Goal: Task Accomplishment & Management: Manage account settings

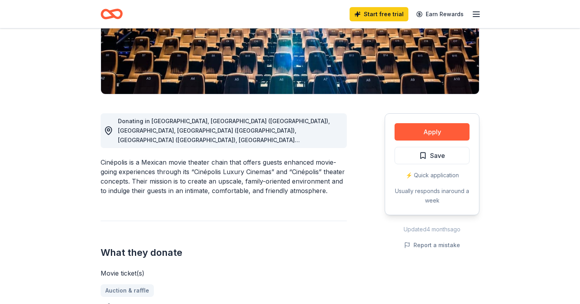
scroll to position [119, 0]
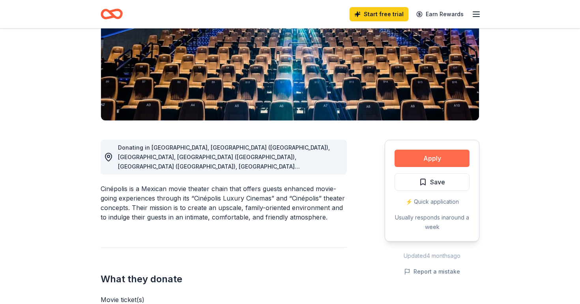
click at [408, 161] on button "Apply" at bounding box center [432, 158] width 75 height 17
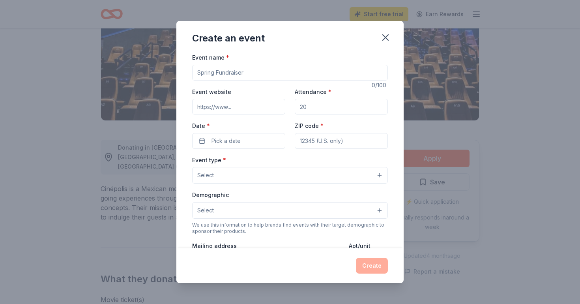
click at [273, 69] on input "Event name *" at bounding box center [290, 73] width 196 height 16
click at [256, 106] on input "Event website" at bounding box center [238, 107] width 93 height 16
click at [318, 108] on input "Attendance *" at bounding box center [341, 107] width 93 height 16
drag, startPoint x: 318, startPoint y: 108, endPoint x: 283, endPoint y: 105, distance: 35.3
click at [283, 105] on div "Event website Attendance * Date * Pick a date ZIP code *" at bounding box center [290, 118] width 196 height 62
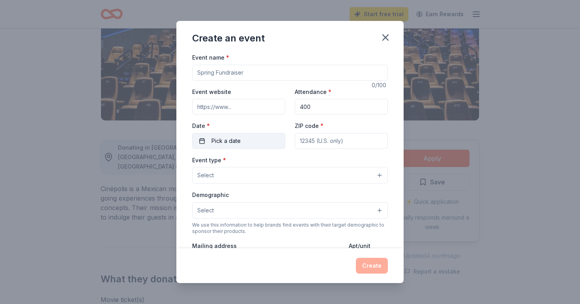
type input "400"
click at [248, 137] on button "Pick a date" at bounding box center [238, 141] width 93 height 16
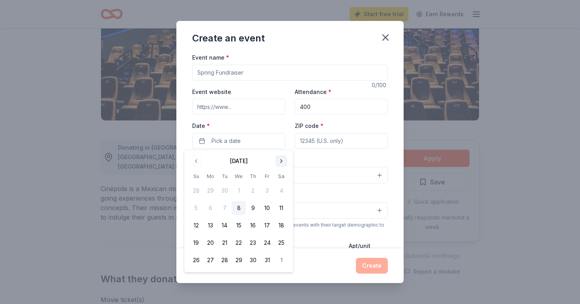
click at [280, 159] on button "Go to next month" at bounding box center [281, 161] width 11 height 11
click at [197, 245] on button "16" at bounding box center [196, 243] width 14 height 14
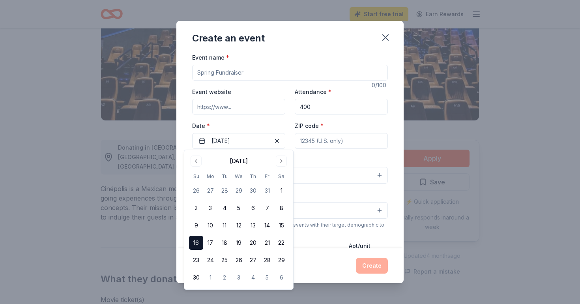
click at [338, 141] on input "ZIP code *" at bounding box center [341, 141] width 93 height 16
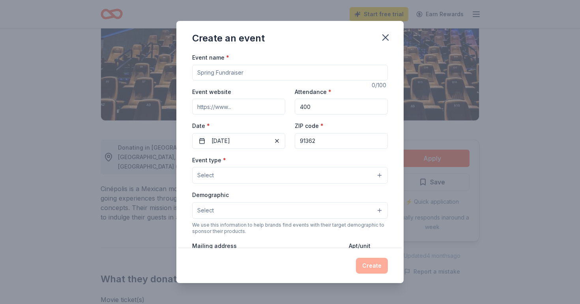
type input "91362"
click at [311, 178] on button "Select" at bounding box center [290, 175] width 196 height 17
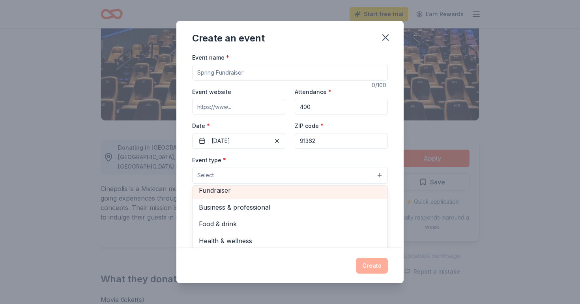
click at [293, 193] on span "Fundraiser" at bounding box center [290, 190] width 182 height 10
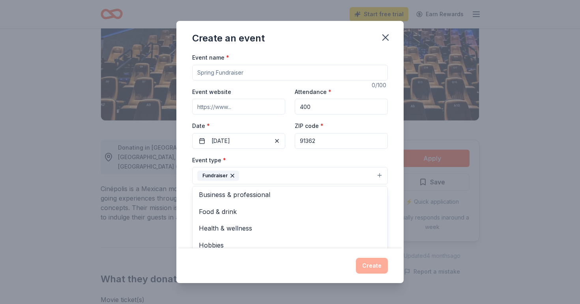
click at [391, 152] on div "Event name * 0 /100 Event website Attendance * 400 Date * [DATE] ZIP code * 913…" at bounding box center [289, 150] width 227 height 196
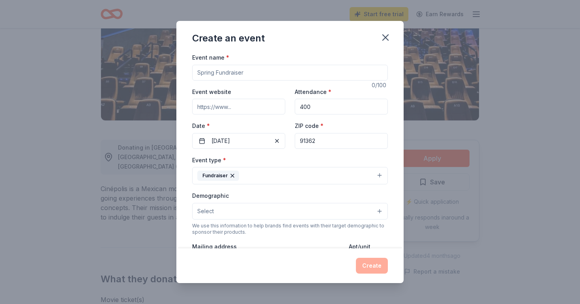
click at [343, 213] on button "Select" at bounding box center [290, 211] width 196 height 17
click at [339, 223] on span "All genders" at bounding box center [290, 222] width 182 height 10
click at [389, 154] on div "Event name * 0 /100 Event website Attendance * 400 Date * [DATE] ZIP code * 913…" at bounding box center [289, 150] width 227 height 196
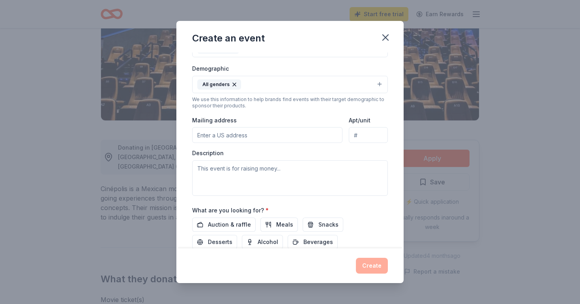
scroll to position [128, 0]
click at [293, 131] on input "Mailing address" at bounding box center [267, 134] width 150 height 16
type input "[STREET_ADDRESS]"
click at [256, 174] on textarea at bounding box center [290, 177] width 196 height 36
paste textarea "We’re hosting a family-friendly fundraising Event & Silent Auction on [DATE] at…"
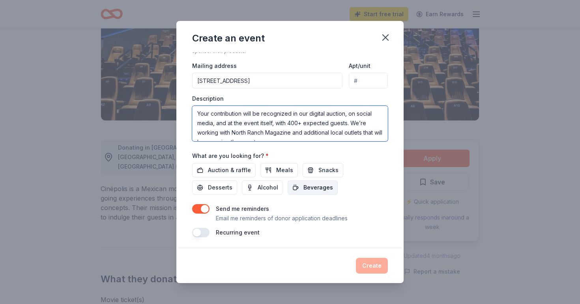
scroll to position [181, 0]
type textarea "We’re hosting a family-friendly fundraising Event & Silent Auction on [DATE] at…"
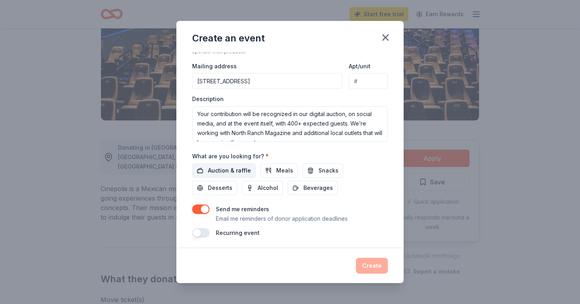
click at [248, 168] on span "Auction & raffle" at bounding box center [229, 170] width 43 height 9
click at [207, 208] on button "button" at bounding box center [200, 208] width 17 height 9
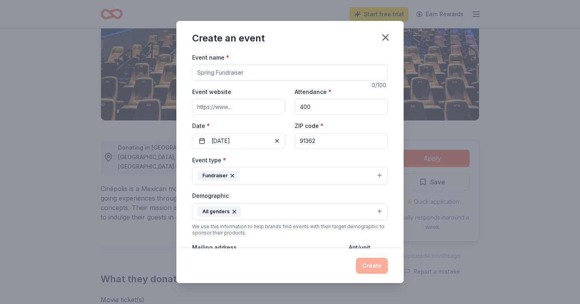
scroll to position [0, 0]
click at [234, 71] on input "Event name *" at bounding box center [290, 73] width 196 height 16
paste input "Aiden’s A-Team [DATE] Funday Family Event & Silent Auction"
type input "Aiden’s A-Team [DATE] Funday Family Event & Silent Auction"
click at [221, 107] on input "Event website" at bounding box center [238, 107] width 93 height 16
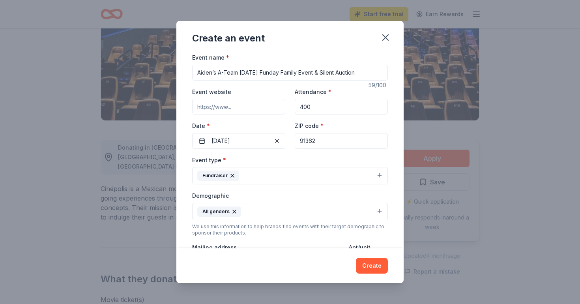
paste input "[DOMAIN_NAME]"
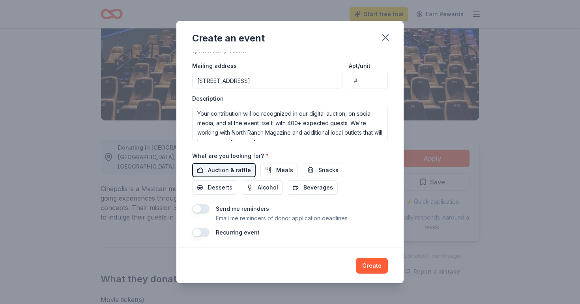
scroll to position [181, 0]
type input "[DOMAIN_NAME]"
click at [373, 268] on button "Create" at bounding box center [372, 266] width 32 height 16
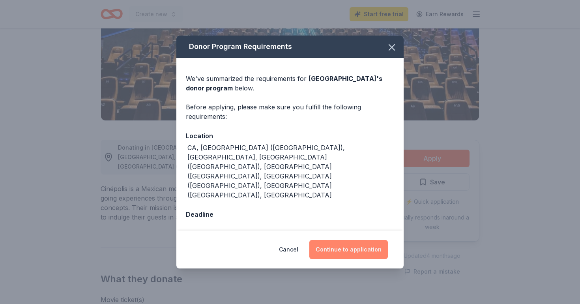
click at [363, 240] on button "Continue to application" at bounding box center [348, 249] width 79 height 19
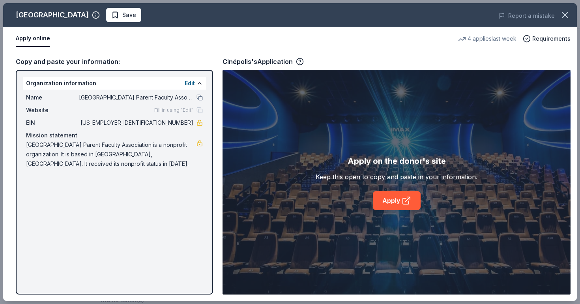
click at [200, 97] on div "Cinépolis Save Report a mistake Apply online 4 applies last week Requirements C…" at bounding box center [290, 152] width 574 height 298
click at [194, 82] on div "Cinépolis Save Report a mistake Apply online 4 applies last week Requirements C…" at bounding box center [290, 152] width 574 height 298
click at [192, 82] on div "Cinépolis Save Report a mistake Apply online 4 applies last week Requirements C…" at bounding box center [290, 152] width 574 height 298
click at [49, 61] on div "Cinépolis Save Report a mistake Apply online 4 applies last week Requirements C…" at bounding box center [290, 152] width 574 height 298
click at [49, 83] on div "Cinépolis Save Report a mistake Apply online 4 applies last week Requirements C…" at bounding box center [290, 152] width 574 height 298
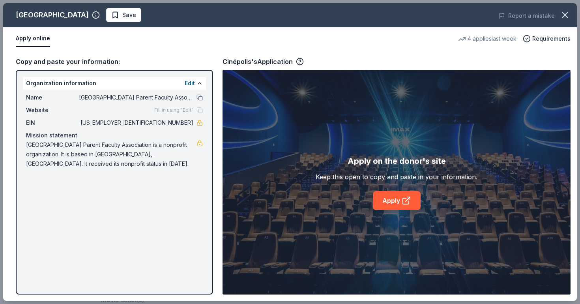
click at [49, 83] on div "Cinépolis Save Report a mistake Apply online 4 applies last week Requirements C…" at bounding box center [290, 152] width 574 height 298
click at [110, 98] on div "Cinépolis Save Report a mistake Apply online 4 applies last week Requirements C…" at bounding box center [290, 152] width 574 height 298
click at [298, 59] on div "Cinépolis Save Report a mistake Apply online 4 applies last week Requirements C…" at bounding box center [290, 152] width 574 height 298
click at [51, 17] on div "Cinépolis Save Report a mistake Apply online 4 applies last week Requirements C…" at bounding box center [290, 152] width 574 height 298
click at [49, 68] on div "Cinépolis Save Report a mistake Apply online 4 applies last week Requirements C…" at bounding box center [290, 152] width 574 height 298
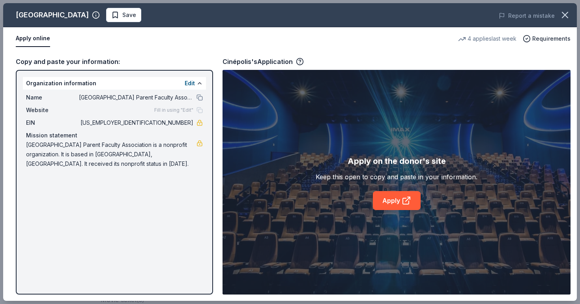
click at [40, 79] on div "Cinépolis Save Report a mistake Apply online 4 applies last week Requirements C…" at bounding box center [290, 152] width 574 height 298
click at [39, 84] on div "Cinépolis Save Report a mistake Apply online 4 applies last week Requirements C…" at bounding box center [290, 152] width 574 height 298
click at [189, 84] on div "Cinépolis Save Report a mistake Apply online 4 applies last week Requirements C…" at bounding box center [290, 152] width 574 height 298
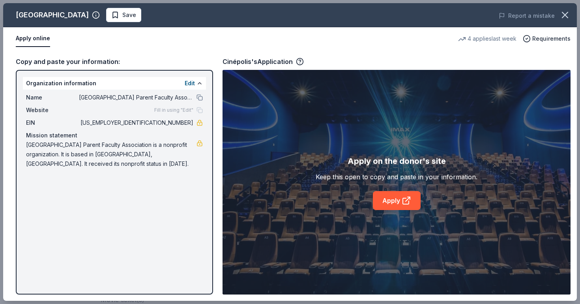
click at [197, 96] on div "Cinépolis Save Report a mistake Apply online 4 applies last week Requirements C…" at bounding box center [290, 152] width 574 height 298
click at [540, 41] on div "Cinépolis Save Report a mistake Apply online 4 applies last week Requirements C…" at bounding box center [290, 152] width 574 height 298
click at [472, 194] on div "Cinépolis Save Report a mistake Apply online 4 applies last week Requirements C…" at bounding box center [290, 152] width 574 height 298
click at [403, 201] on div "Cinépolis Save Report a mistake Apply online 4 applies last week Requirements C…" at bounding box center [290, 152] width 574 height 298
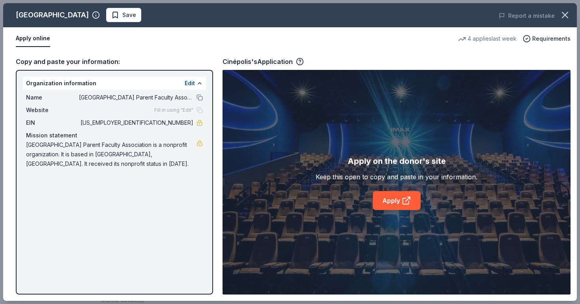
click at [301, 62] on div "Cinépolis Save Report a mistake Apply online 4 applies last week Requirements C…" at bounding box center [290, 152] width 574 height 298
click at [179, 163] on div "Cinépolis Save Report a mistake Apply online 4 applies last week Requirements C…" at bounding box center [290, 152] width 574 height 298
click at [167, 158] on div "Cinépolis Save Report a mistake Apply online 4 applies last week Requirements C…" at bounding box center [290, 152] width 574 height 298
click at [43, 60] on div "Cinépolis Save Report a mistake Apply online 4 applies last week Requirements C…" at bounding box center [290, 152] width 574 height 298
click at [560, 15] on button "button" at bounding box center [565, 14] width 17 height 17
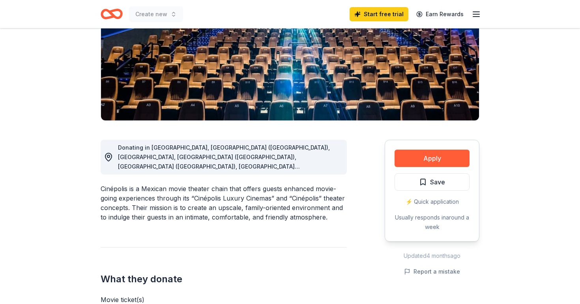
click at [453, 204] on div "⚡️ Quick application" at bounding box center [432, 201] width 75 height 9
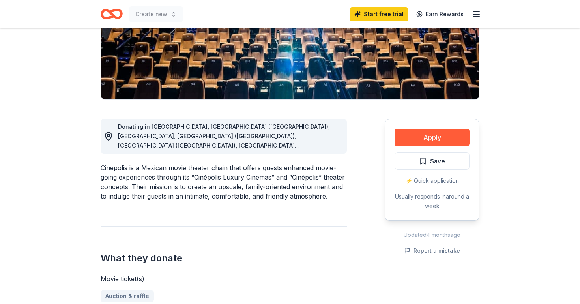
scroll to position [149, 0]
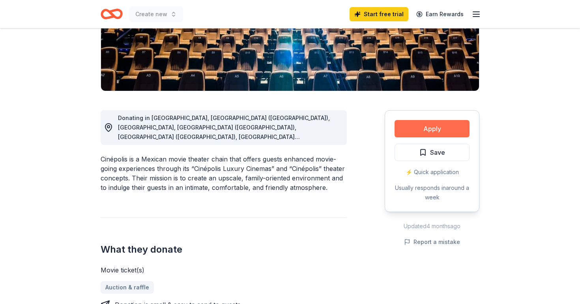
click at [438, 127] on button "Apply" at bounding box center [432, 128] width 75 height 17
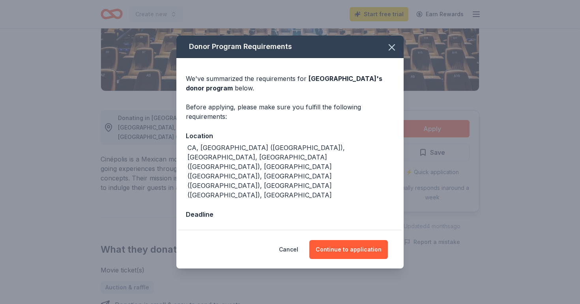
click at [322, 209] on div "Deadline" at bounding box center [290, 214] width 208 height 10
click at [337, 240] on button "Continue to application" at bounding box center [348, 249] width 79 height 19
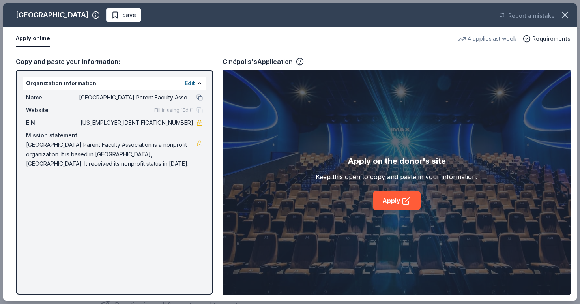
click at [201, 97] on div "Cinépolis Save Report a mistake Apply online 4 applies last week Requirements C…" at bounding box center [290, 152] width 574 height 298
click at [191, 81] on div "Cinépolis Save Report a mistake Apply online 4 applies last week Requirements C…" at bounding box center [290, 152] width 574 height 298
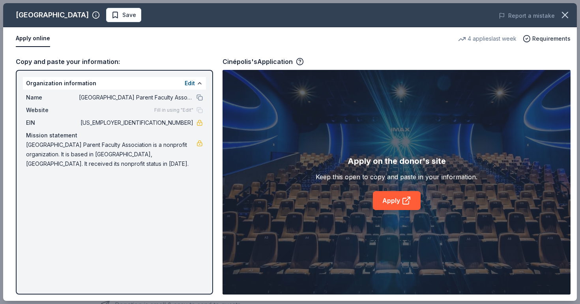
click at [191, 81] on div "Cinépolis Save Report a mistake Apply online 4 applies last week Requirements C…" at bounding box center [290, 152] width 574 height 298
drag, startPoint x: 191, startPoint y: 81, endPoint x: 191, endPoint y: 89, distance: 7.9
click at [191, 89] on div "Cinépolis Save Report a mistake Apply online 4 applies last week Requirements C…" at bounding box center [290, 152] width 574 height 298
drag, startPoint x: 191, startPoint y: 89, endPoint x: 191, endPoint y: 94, distance: 4.7
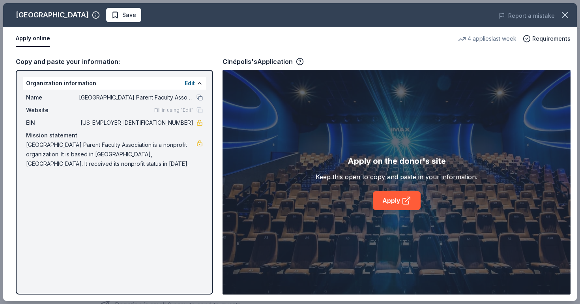
click at [191, 94] on div "Cinépolis Save Report a mistake Apply online 4 applies last week Requirements C…" at bounding box center [290, 152] width 574 height 298
click at [191, 92] on div "Cinépolis Save Report a mistake Apply online 4 applies last week Requirements C…" at bounding box center [290, 152] width 574 height 298
click at [191, 114] on div "Cinépolis Save Report a mistake Apply online 4 applies last week Requirements C…" at bounding box center [290, 152] width 574 height 298
click at [564, 15] on icon "button" at bounding box center [565, 14] width 11 height 11
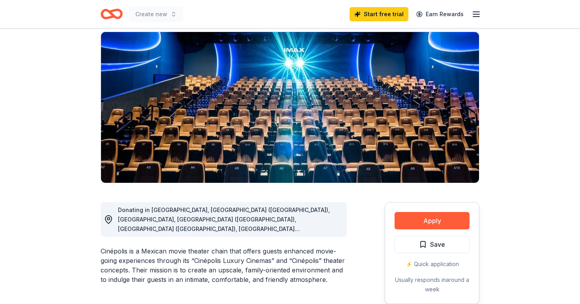
scroll to position [37, 0]
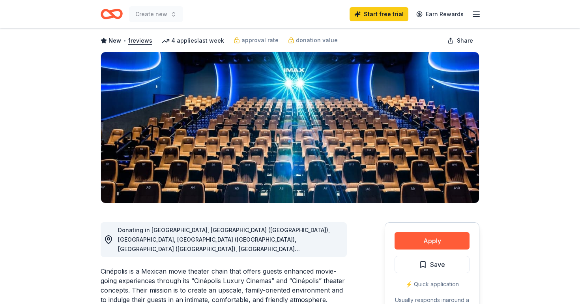
click at [476, 12] on line "button" at bounding box center [476, 12] width 6 height 0
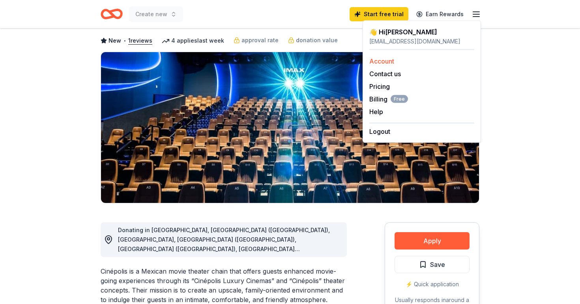
click at [390, 60] on link "Account" at bounding box center [381, 61] width 25 height 8
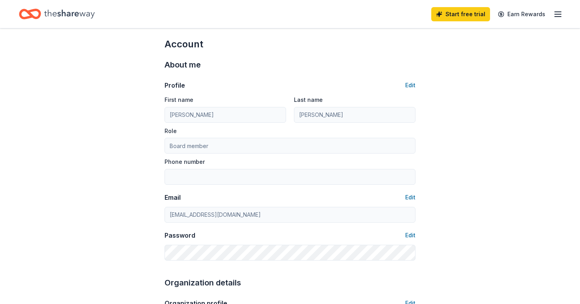
scroll to position [10, 0]
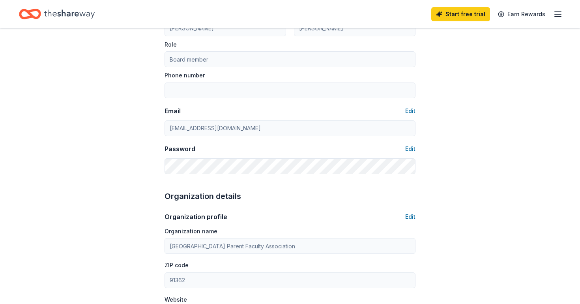
scroll to position [94, 0]
click at [409, 214] on button "Edit" at bounding box center [410, 215] width 10 height 9
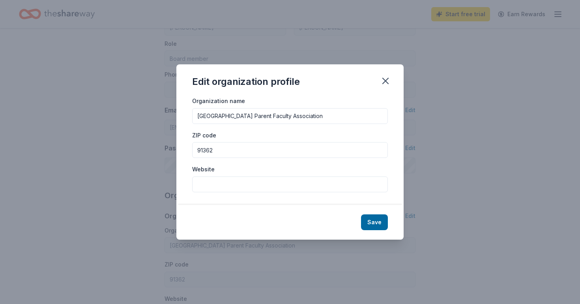
drag, startPoint x: 358, startPoint y: 115, endPoint x: 242, endPoint y: 91, distance: 118.5
click at [317, 116] on input "[GEOGRAPHIC_DATA] Parent Faculty Association" at bounding box center [290, 116] width 196 height 16
paste input "AJS Found"
type input "AJS Foundation"
click at [225, 148] on input "91362" at bounding box center [290, 150] width 196 height 16
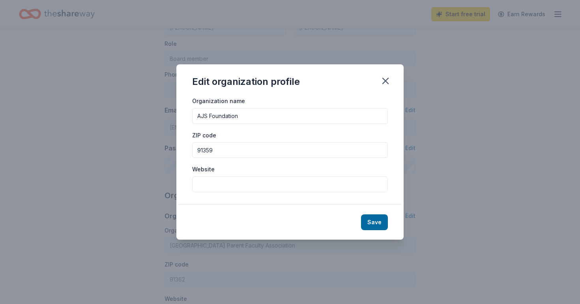
type input "91359"
click at [232, 184] on input "Website" at bounding box center [290, 184] width 196 height 16
paste input "[DOMAIN_NAME]"
type input "[DOMAIN_NAME]"
click at [379, 223] on button "Save" at bounding box center [374, 222] width 27 height 16
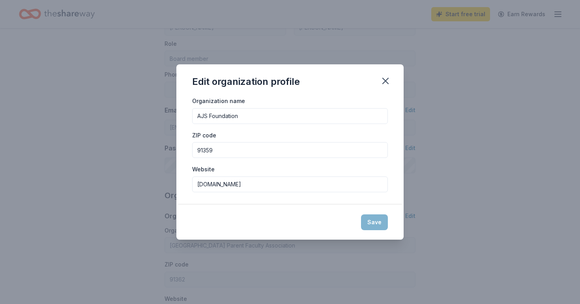
click at [372, 226] on div "Save" at bounding box center [289, 222] width 227 height 35
click at [387, 83] on icon "button" at bounding box center [386, 81] width 6 height 6
type input "AJS Foundation"
type input "91359"
type input "[DOMAIN_NAME]"
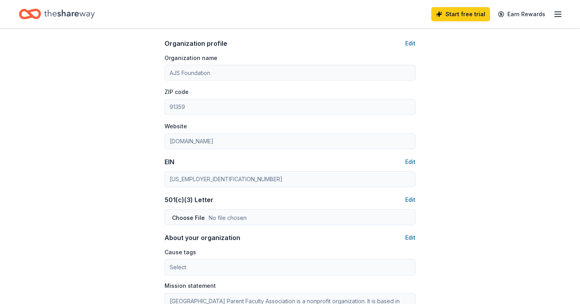
scroll to position [270, 0]
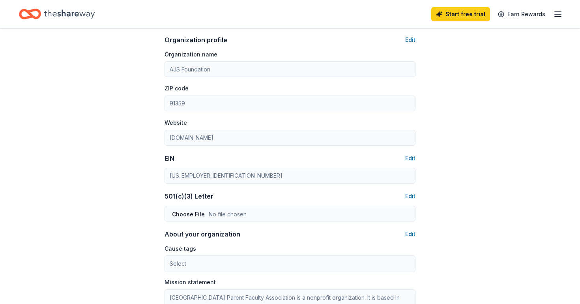
click at [320, 178] on input "[US_EMPLOYER_IDENTIFICATION_NUMBER]" at bounding box center [290, 176] width 251 height 16
click at [412, 158] on button "Edit" at bounding box center [410, 158] width 10 height 9
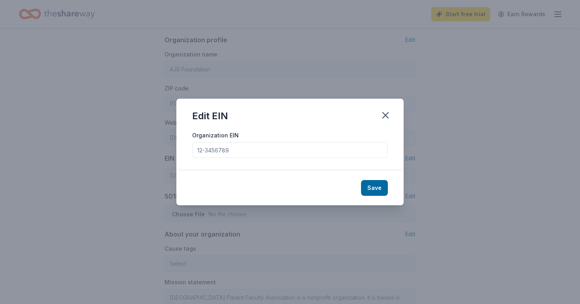
drag, startPoint x: 272, startPoint y: 154, endPoint x: 171, endPoint y: 141, distance: 102.2
click at [171, 141] on div "Edit EIN Organization EIN Save" at bounding box center [290, 152] width 580 height 304
click at [243, 149] on input "Organization EIN" at bounding box center [290, 150] width 196 height 16
drag, startPoint x: 243, startPoint y: 149, endPoint x: 221, endPoint y: 147, distance: 21.8
click at [221, 147] on input "Organization EIN" at bounding box center [290, 150] width 196 height 16
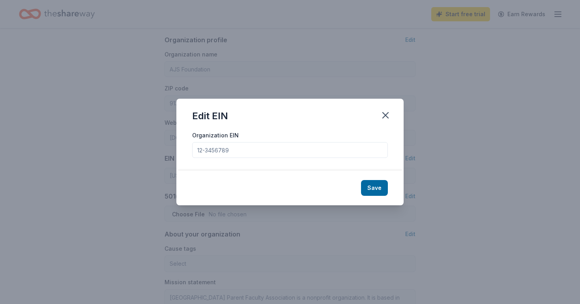
drag, startPoint x: 232, startPoint y: 153, endPoint x: 193, endPoint y: 152, distance: 38.3
click at [193, 152] on input "Organization EIN" at bounding box center [290, 150] width 196 height 16
paste input "[US_EMPLOYER_IDENTIFICATION_NUMBER]"
type input "[US_EMPLOYER_IDENTIFICATION_NUMBER]"
click at [370, 183] on button "Save" at bounding box center [374, 188] width 27 height 16
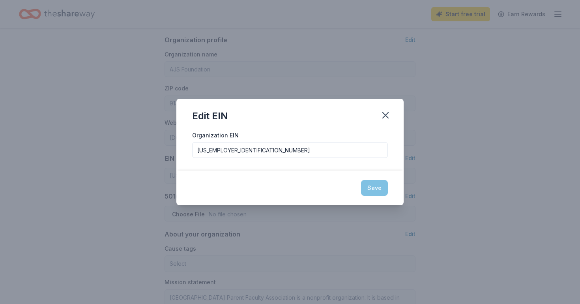
type input "[US_EMPLOYER_IDENTIFICATION_NUMBER]"
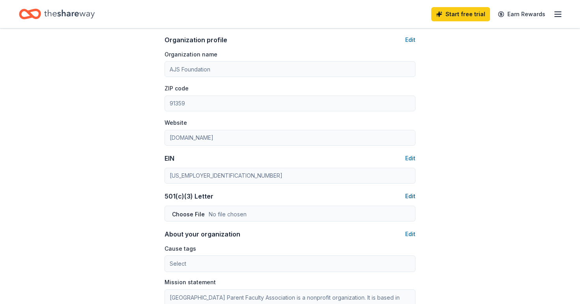
click at [414, 193] on button "Edit" at bounding box center [410, 195] width 10 height 9
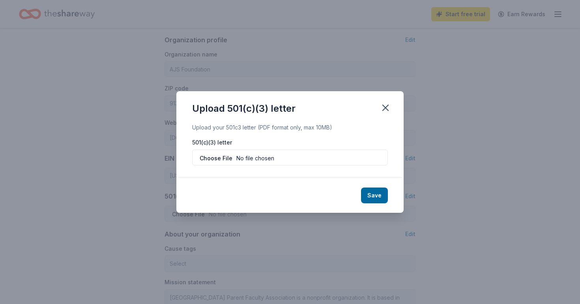
click at [287, 159] on input "file" at bounding box center [290, 158] width 196 height 16
type input "C:\fakepath\AAT Silent Auction Request [DATE] .pdf"
click at [378, 197] on button "Save" at bounding box center [374, 195] width 27 height 16
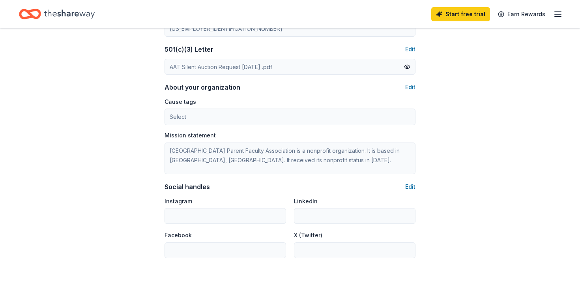
scroll to position [419, 0]
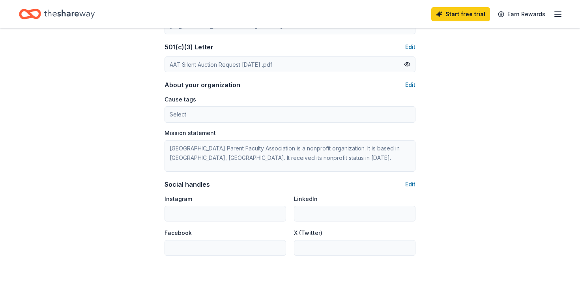
click at [242, 150] on textarea "[GEOGRAPHIC_DATA] Parent Faculty Association is a nonprofit organization. It is…" at bounding box center [290, 156] width 251 height 32
click at [207, 129] on label "Mission statement" at bounding box center [190, 133] width 51 height 8
click at [414, 81] on button "Edit" at bounding box center [410, 84] width 10 height 9
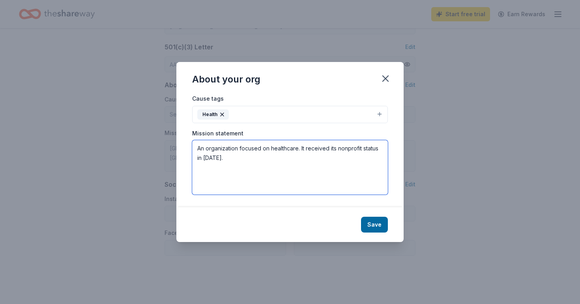
drag, startPoint x: 227, startPoint y: 160, endPoint x: 185, endPoint y: 139, distance: 47.1
click at [185, 139] on div "Cause tags Health Mission statement An organization focused on healthcare. It r…" at bounding box center [289, 151] width 227 height 114
paste textarea "iden’s A-Team is raising funds to benefit the INADcure Foundation’s working on …"
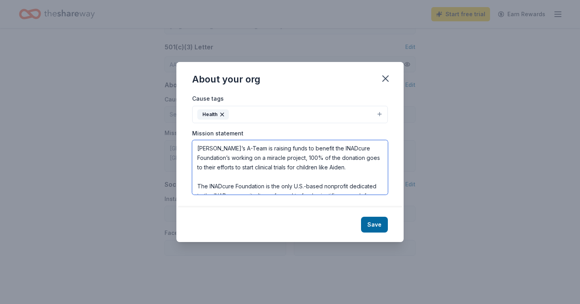
scroll to position [0, 0]
type textarea "[PERSON_NAME]’s A-Team is raising funds to benefit the INADcure Foundation’s wo…"
click at [377, 221] on button "Save" at bounding box center [374, 225] width 27 height 16
type textarea "[PERSON_NAME]’s A-Team is raising funds to benefit the INADcure Foundation’s wo…"
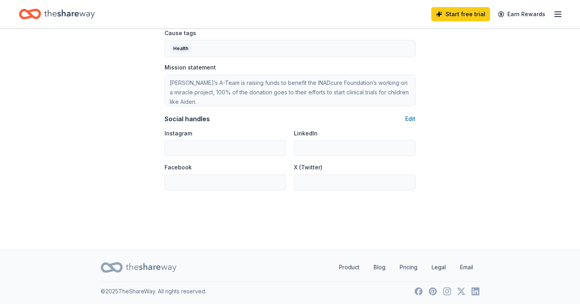
scroll to position [484, 0]
click at [175, 146] on input "Instagram" at bounding box center [226, 149] width 122 height 16
click at [186, 148] on input "Instagram" at bounding box center [226, 149] width 122 height 16
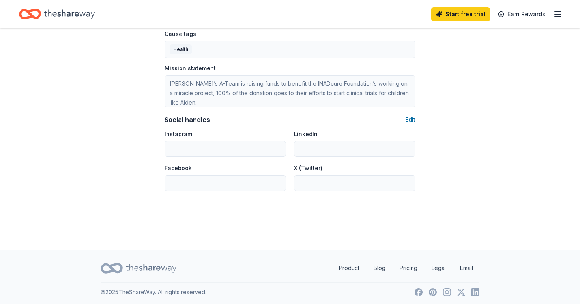
click at [231, 153] on input "Instagram" at bounding box center [226, 149] width 122 height 16
click at [327, 148] on input "LinkedIn" at bounding box center [355, 149] width 122 height 16
click at [411, 118] on button "Edit" at bounding box center [410, 119] width 10 height 9
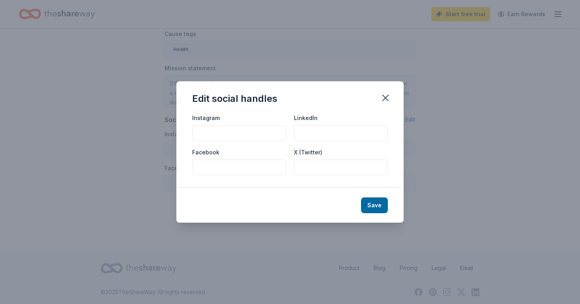
click at [254, 131] on input "Instagram" at bounding box center [239, 133] width 94 height 16
paste input "@Aidensateam24"
type input "@Aidensateam24"
click at [369, 201] on button "Save" at bounding box center [374, 205] width 27 height 16
type input "@Aidensateam24"
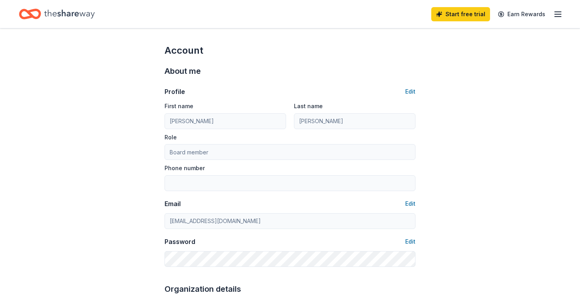
scroll to position [0, 0]
